Goal: Task Accomplishment & Management: Manage account settings

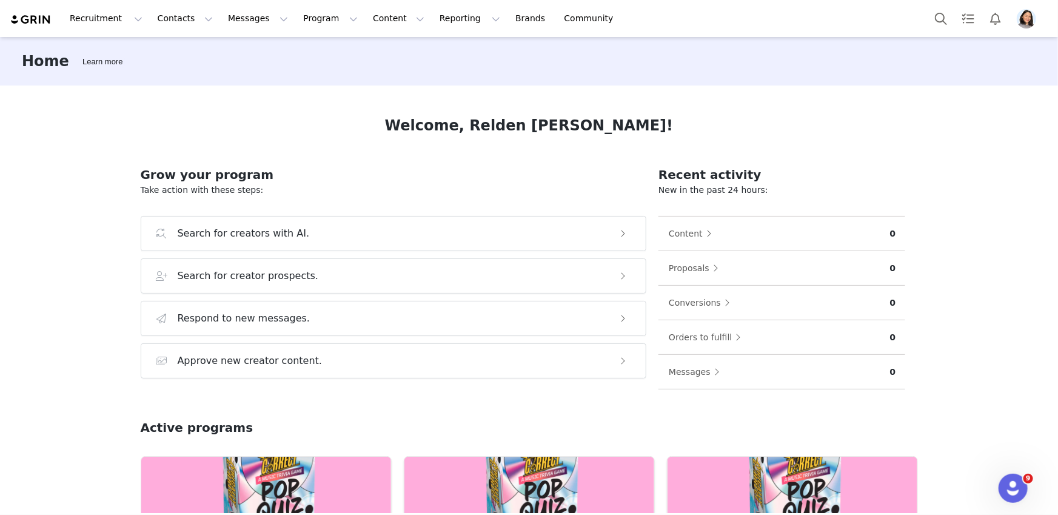
click at [1028, 18] on img "Profile" at bounding box center [1026, 18] width 19 height 19
click at [1033, 19] on img "Profile" at bounding box center [1026, 18] width 19 height 19
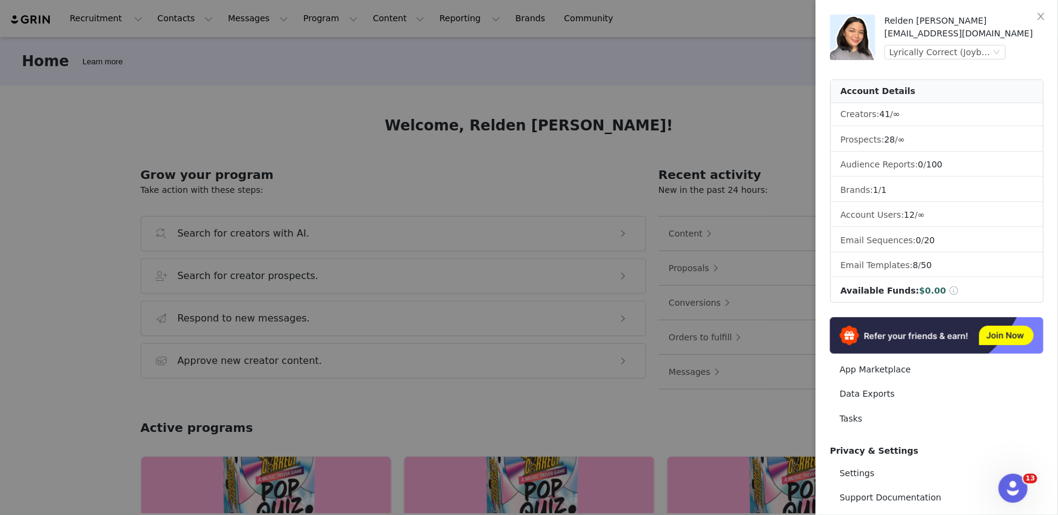
click at [978, 41] on div "Relden [PERSON_NAME] [EMAIL_ADDRESS][DOMAIN_NAME] Lyrically Correct (Joybyte)" at bounding box center [964, 37] width 159 height 45
click at [971, 52] on div "Lyrically Correct (Joybyte)" at bounding box center [940, 51] width 101 height 13
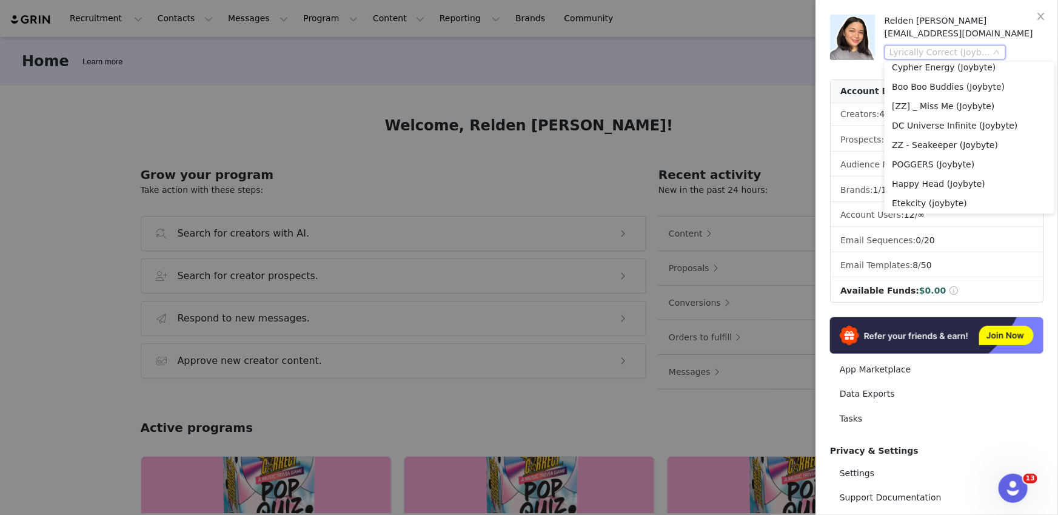
scroll to position [148, 0]
click at [955, 135] on li "Boo Boo Buddies (Joybyte)" at bounding box center [970, 139] width 170 height 19
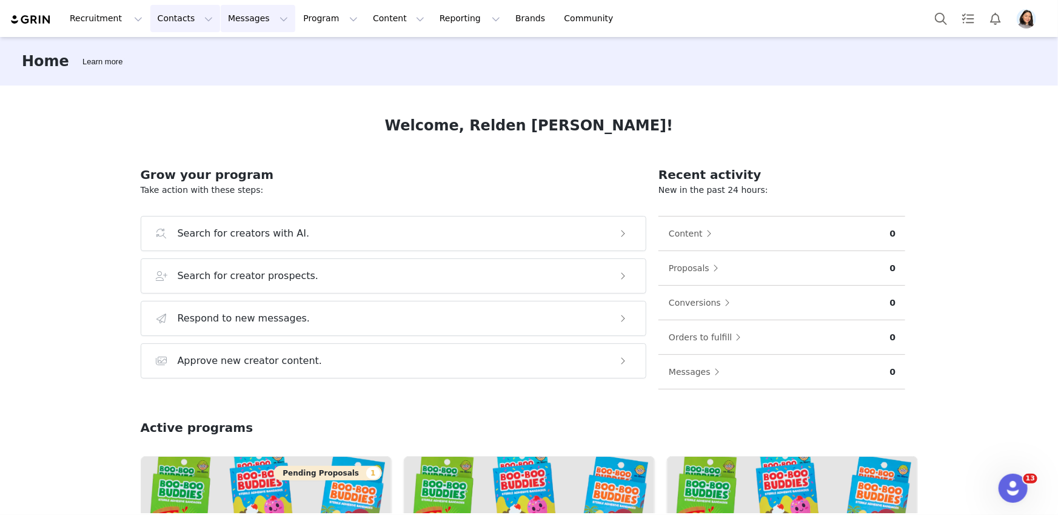
drag, startPoint x: 236, startPoint y: 19, endPoint x: 175, endPoint y: 25, distance: 61.5
click at [236, 19] on button "Messages Messages" at bounding box center [258, 18] width 75 height 27
click at [174, 25] on button "Contacts Contacts" at bounding box center [185, 18] width 70 height 27
click at [178, 80] on p "Prospects" at bounding box center [172, 76] width 41 height 13
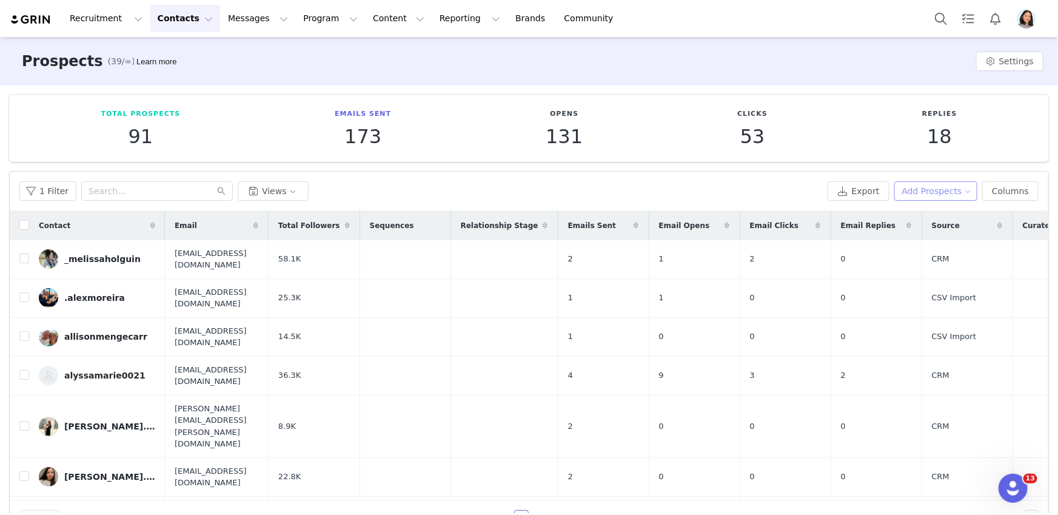
click at [911, 189] on button "Add Prospects" at bounding box center [936, 190] width 84 height 19
click at [907, 216] on span "Add a Prospect" at bounding box center [929, 214] width 64 height 13
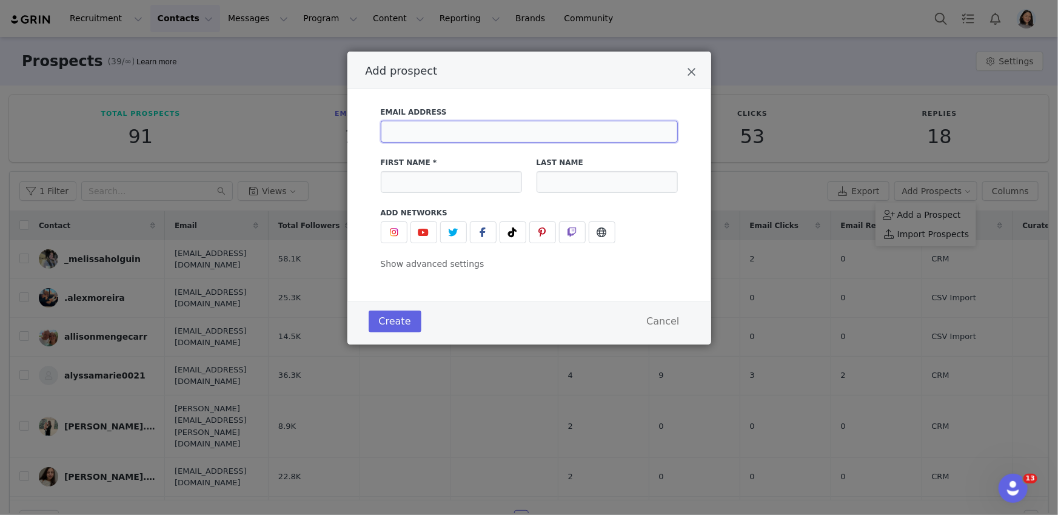
click at [516, 140] on input "Add prospect" at bounding box center [529, 132] width 297 height 22
paste input "AshleyAtHomeOfficial@gmail.com"
type input "AshleyAtHomeOfficial@gmail.com"
drag, startPoint x: 522, startPoint y: 230, endPoint x: 503, endPoint y: 261, distance: 36.5
click at [522, 230] on button "Add prospect" at bounding box center [513, 232] width 27 height 22
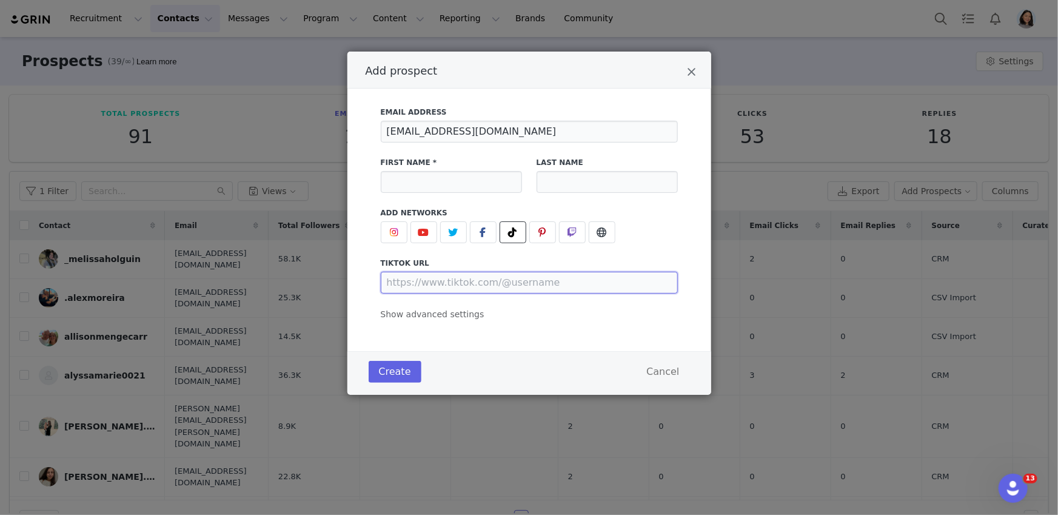
click at [473, 280] on input "Add prospect" at bounding box center [529, 283] width 297 height 22
paste input "https://www.tiktok.com/@ashleyathomeofficial"
type input "https://www.tiktok.com/@ashleyathomeofficial"
click at [399, 187] on input "Add prospect" at bounding box center [451, 182] width 141 height 22
paste input "Ashley_At_Home"
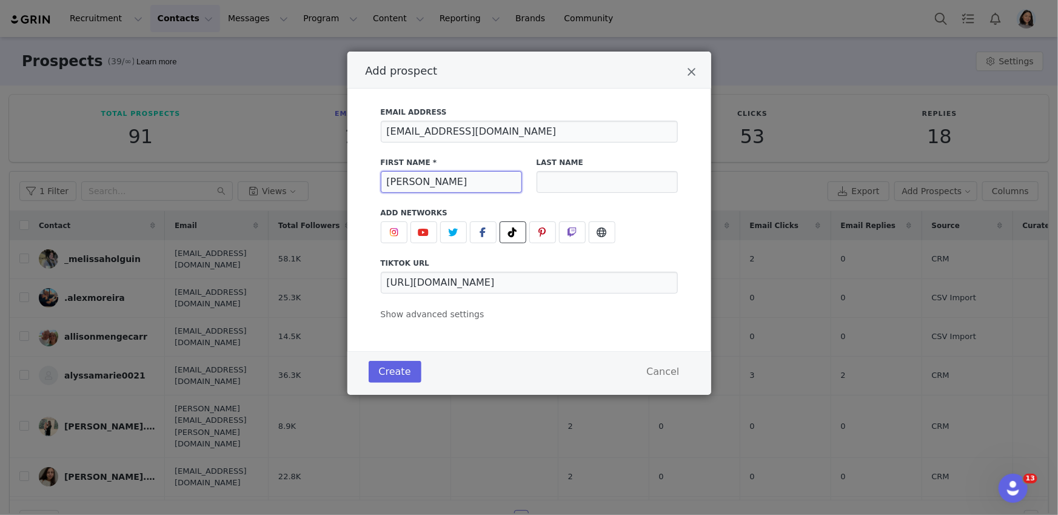
type input "Ashley_At_Home"
click at [415, 324] on div "Email Address AshleyAtHomeOfficial@gmail.com First Name * Ashley_At_Home Last N…" at bounding box center [529, 220] width 364 height 263
click at [418, 318] on span "Show advanced settings" at bounding box center [433, 314] width 104 height 10
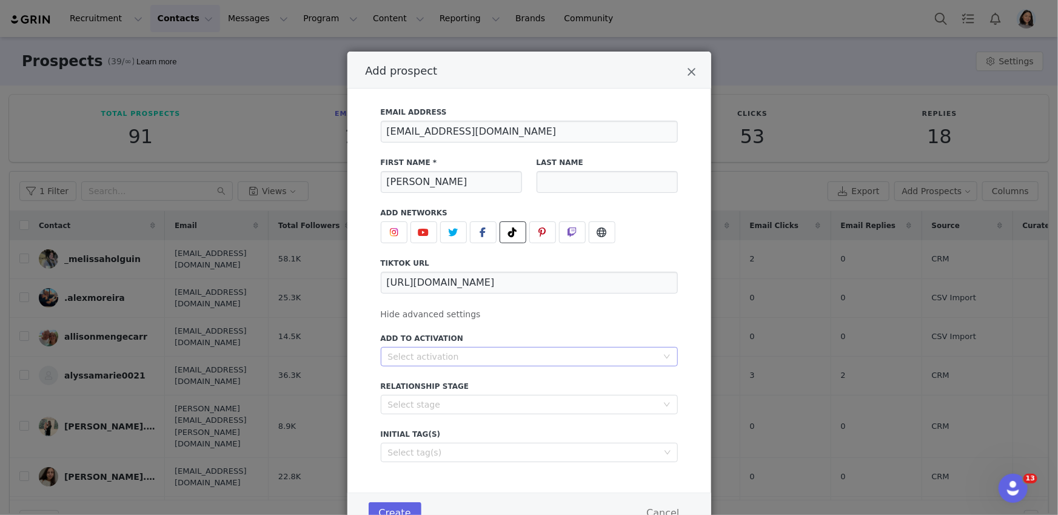
click at [426, 354] on div "Select activation" at bounding box center [522, 357] width 269 height 12
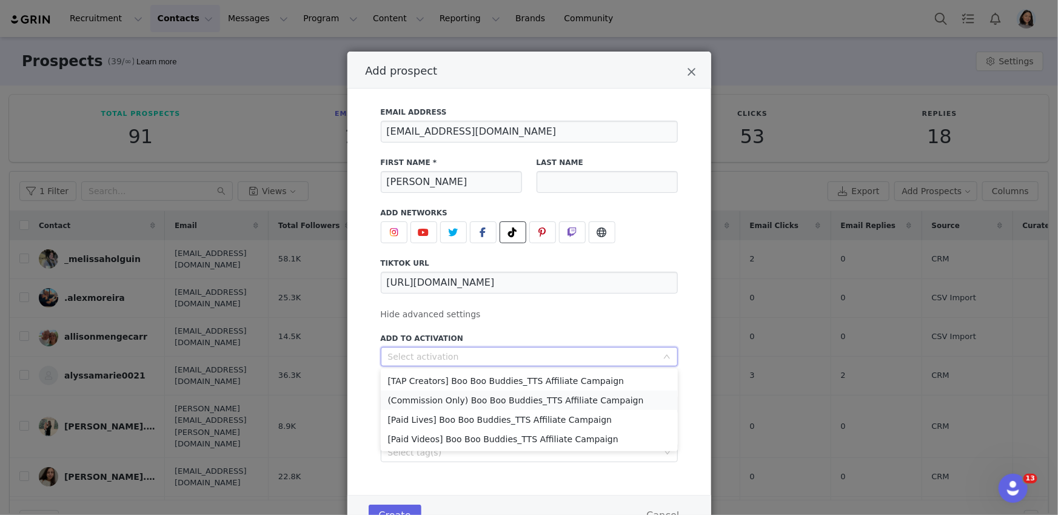
click at [424, 397] on li "(Commission Only) Boo Boo Buddies_TTS Affiliate Campaign" at bounding box center [529, 400] width 297 height 19
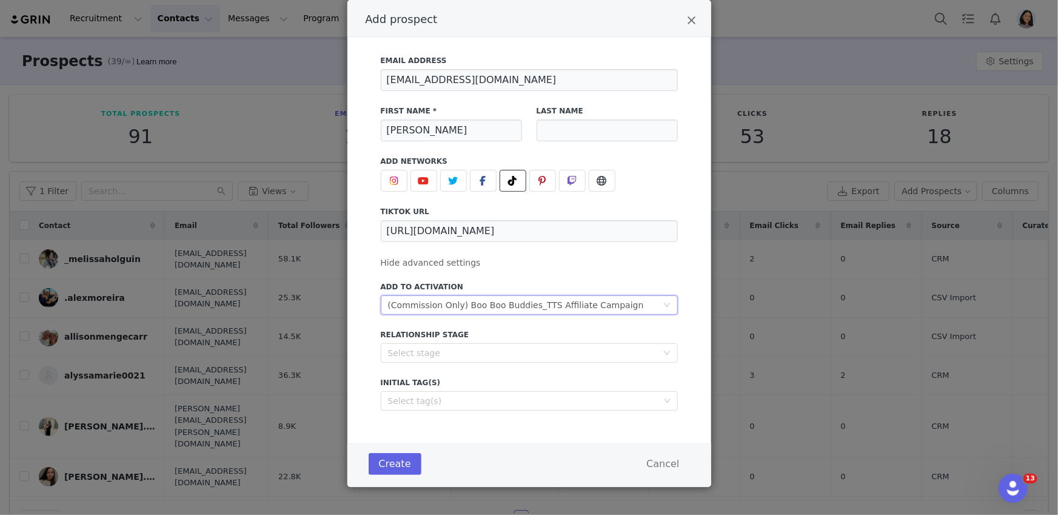
scroll to position [53, 0]
click at [392, 459] on button "Create" at bounding box center [395, 462] width 53 height 22
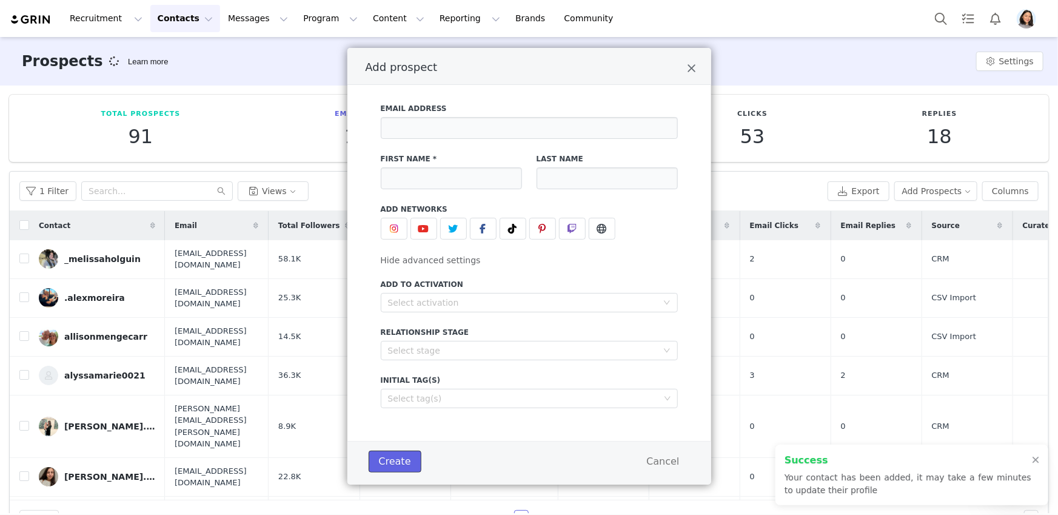
scroll to position [3, 0]
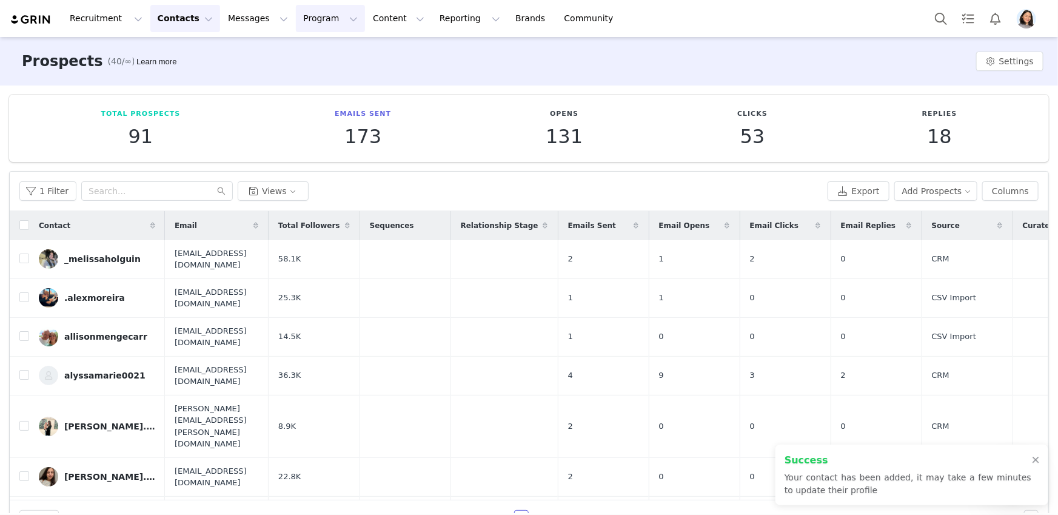
click at [296, 23] on button "Program Program" at bounding box center [330, 18] width 69 height 27
click at [318, 52] on p "Activations" at bounding box center [309, 53] width 47 height 13
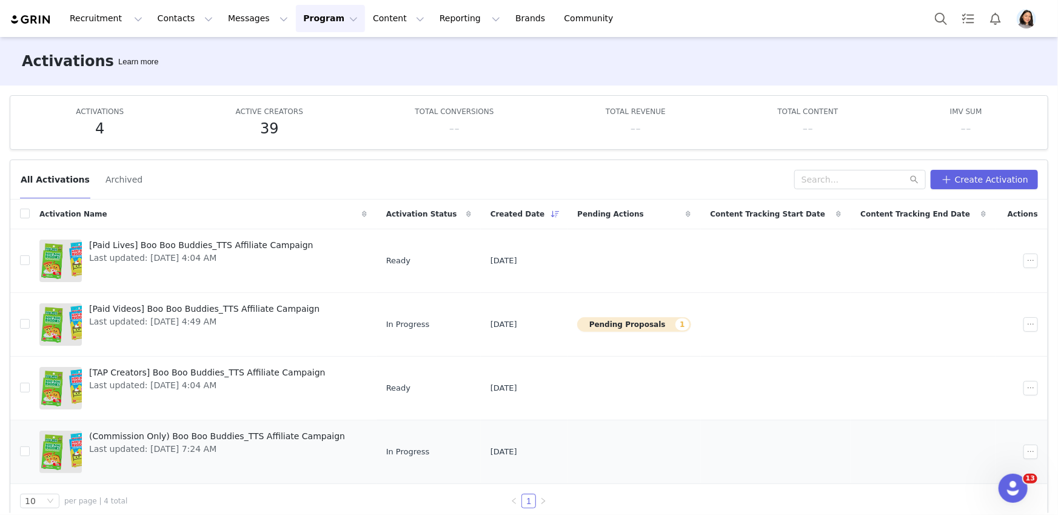
click at [143, 437] on span "(Commission Only) Boo Boo Buddies_TTS Affiliate Campaign" at bounding box center [217, 436] width 256 height 13
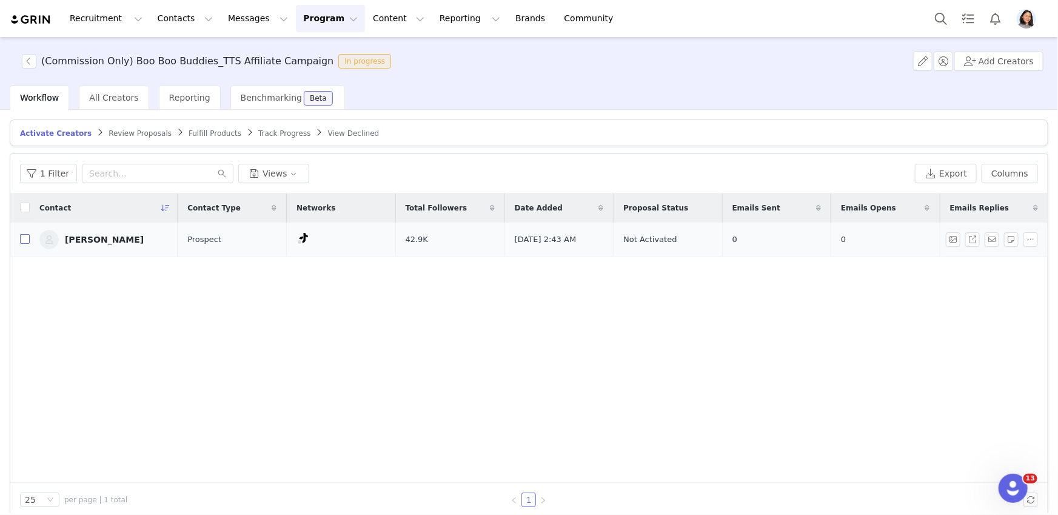
click at [21, 241] on input "checkbox" at bounding box center [25, 239] width 10 height 10
checkbox input "true"
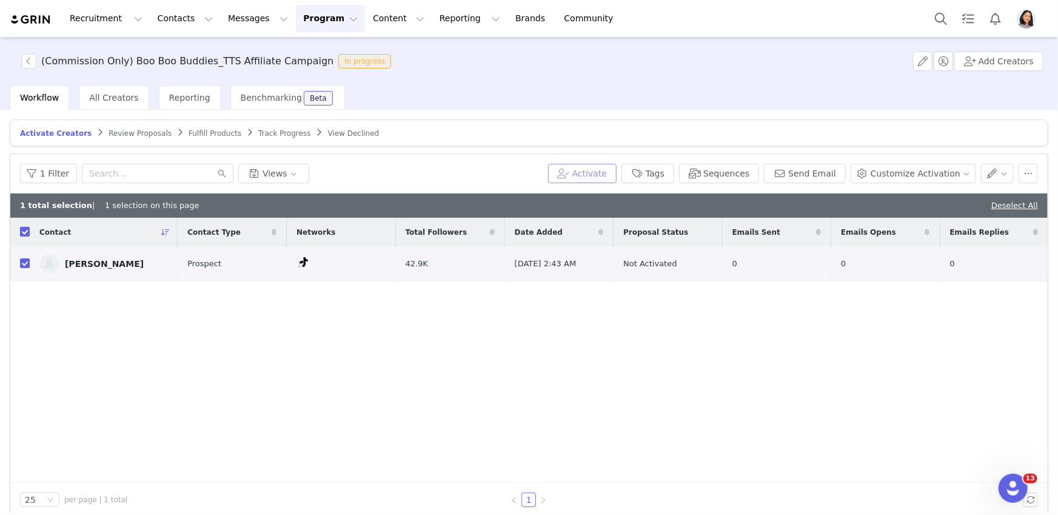
click at [581, 175] on button "Activate" at bounding box center [582, 173] width 69 height 19
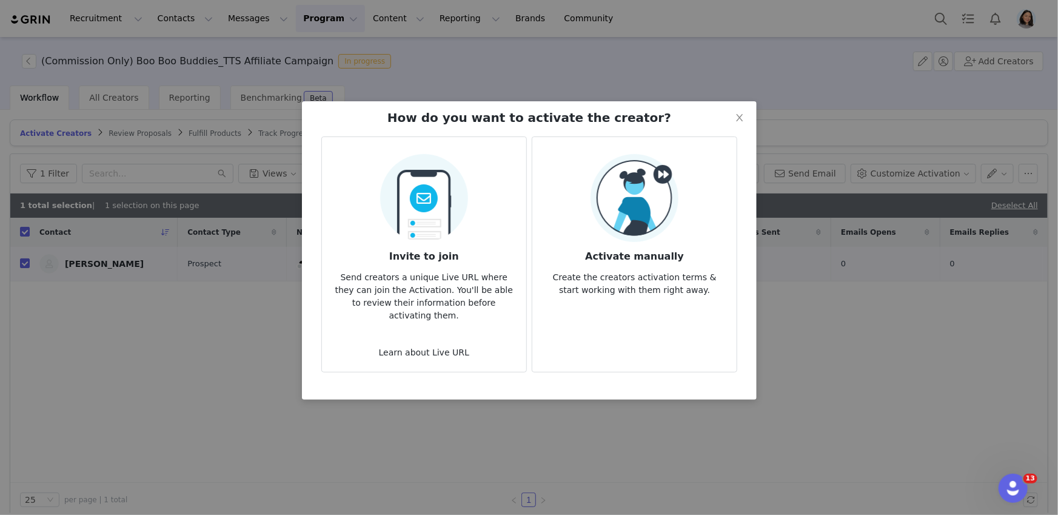
click at [616, 214] on img at bounding box center [635, 198] width 88 height 88
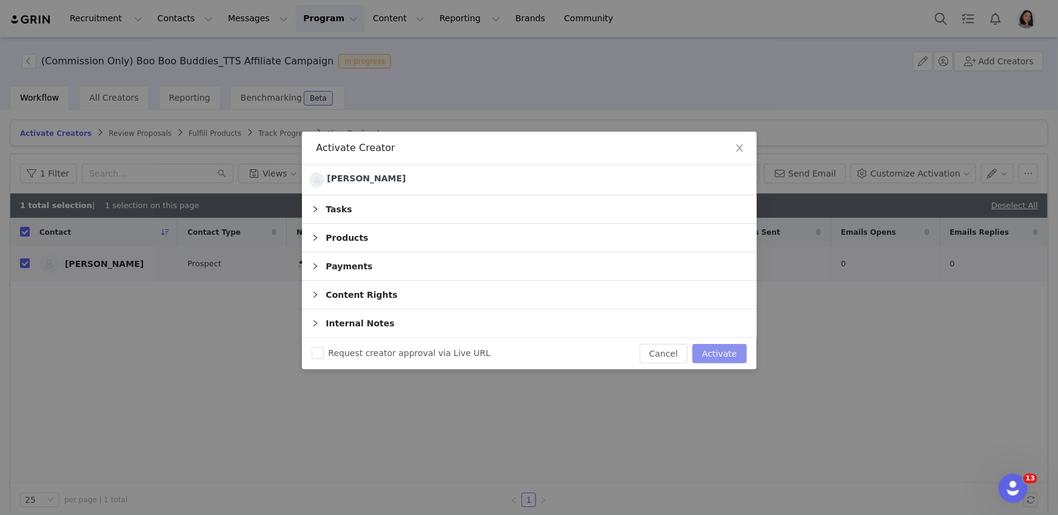
click at [718, 349] on button "Activate" at bounding box center [720, 353] width 54 height 19
checkbox input "false"
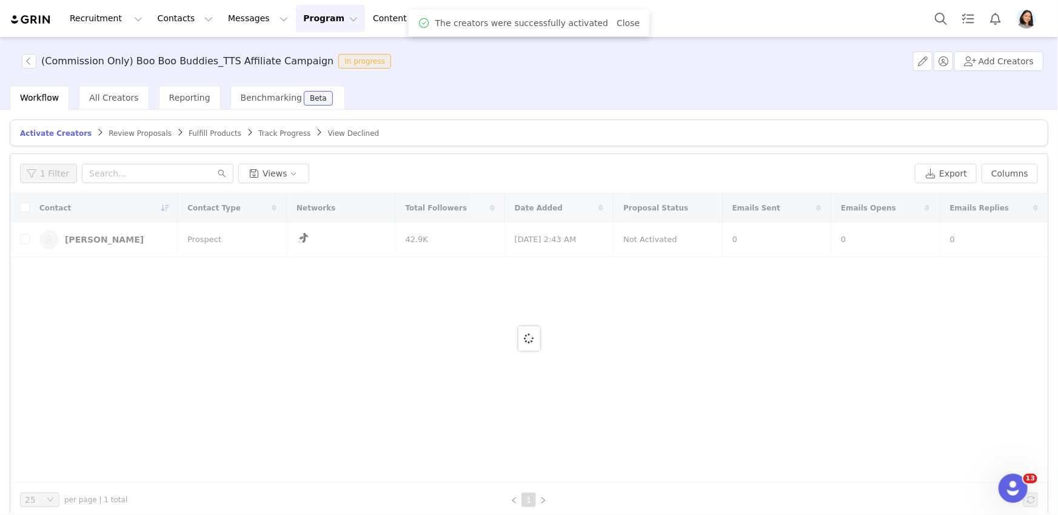
click at [32, 19] on img at bounding box center [31, 20] width 42 height 12
